Goal: Communication & Community: Participate in discussion

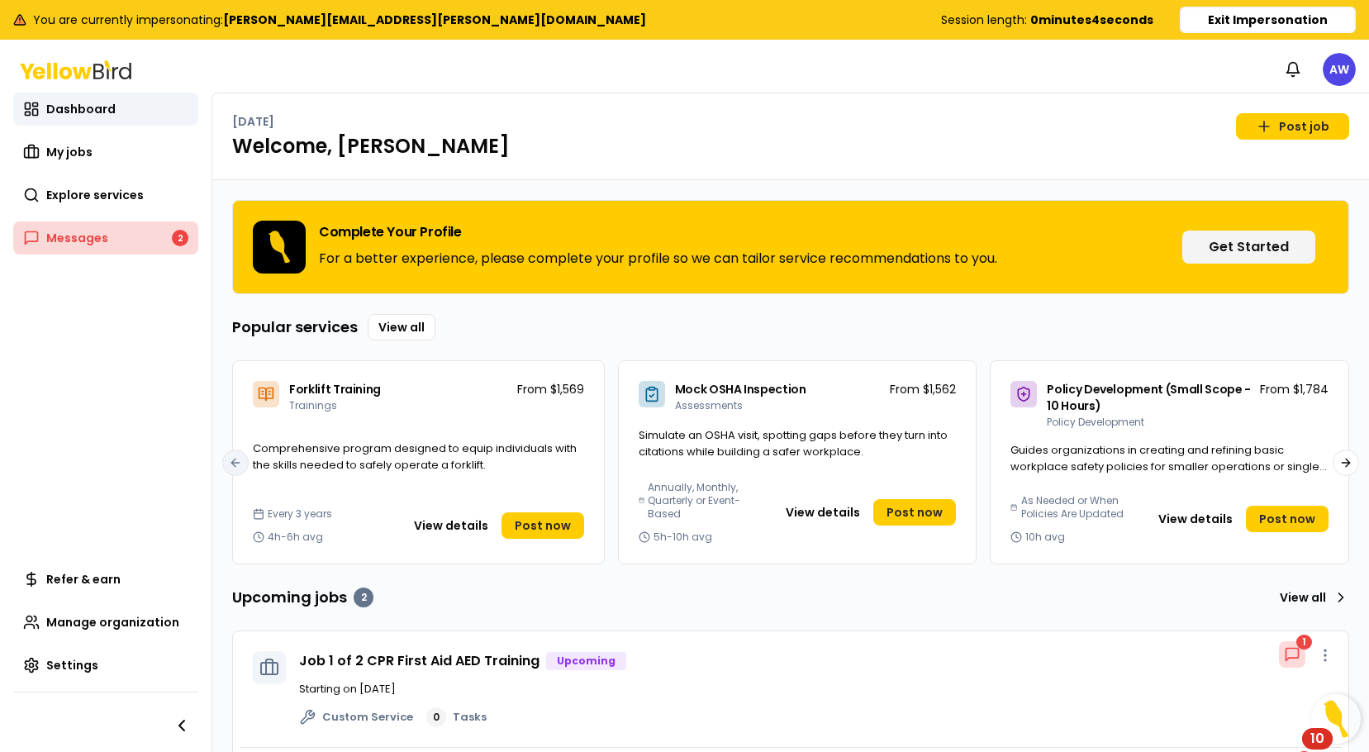
click at [120, 245] on link "Messages 2" at bounding box center [105, 237] width 185 height 33
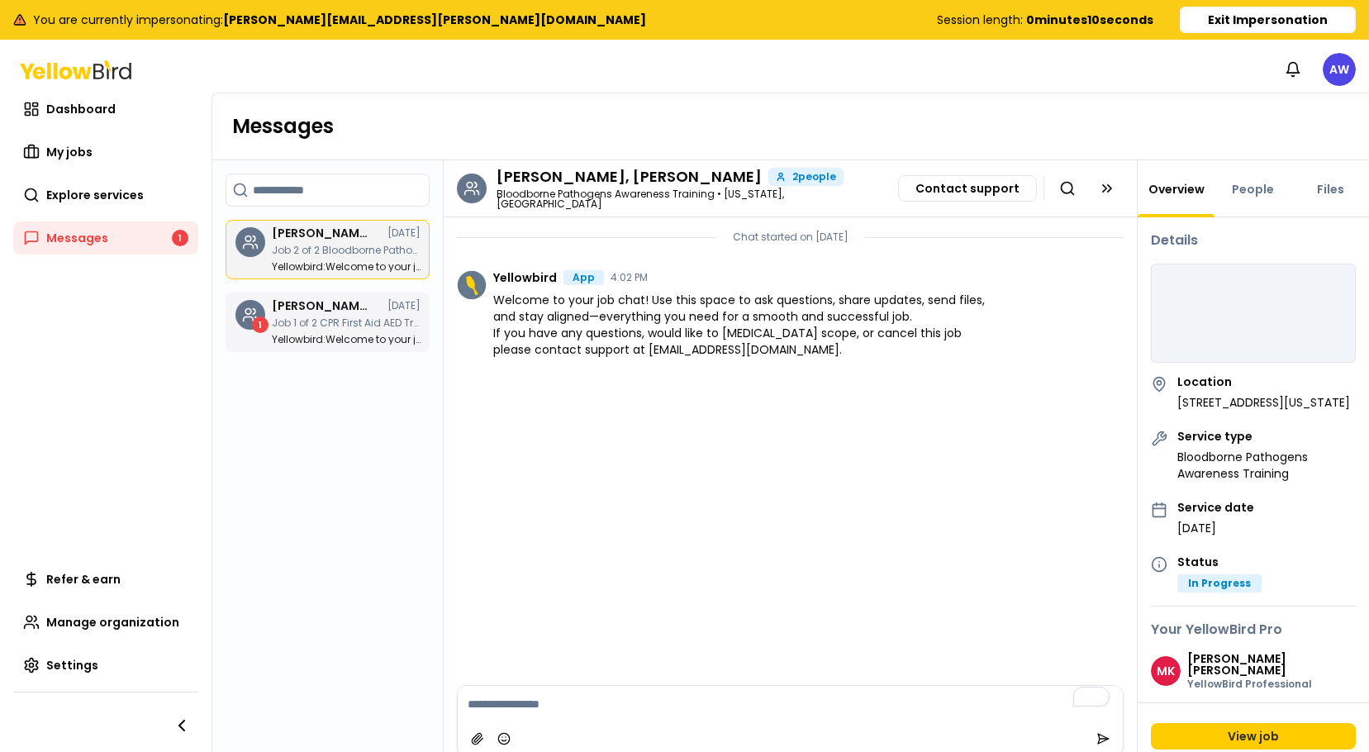
click at [307, 333] on div "[PERSON_NAME], [PERSON_NAME] [DATE] Job 1 of 2 CPR First Aid AED Training Yello…" at bounding box center [346, 322] width 149 height 45
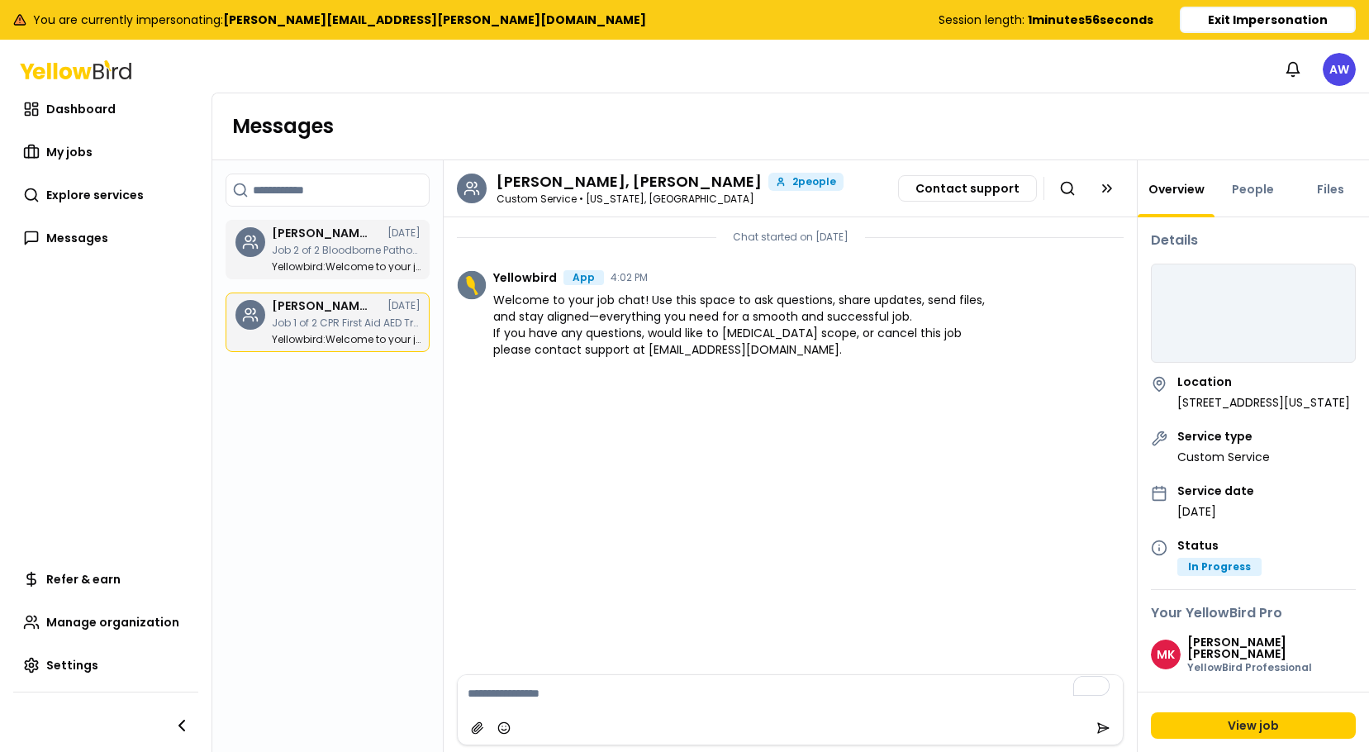
scroll to position [4, 0]
click at [1279, 17] on button "Exit Impersonation" at bounding box center [1268, 20] width 176 height 26
